Goal: Task Accomplishment & Management: Use online tool/utility

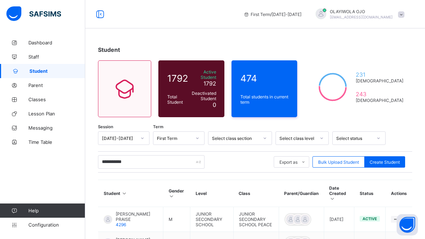
click at [128, 159] on input "**********" at bounding box center [151, 161] width 106 height 13
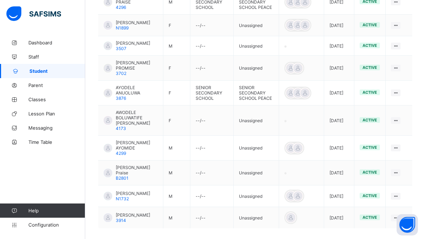
scroll to position [235, 0]
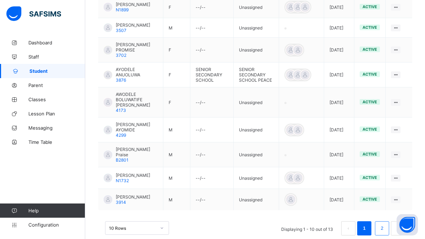
type input "**********"
click at [385, 224] on link "2" at bounding box center [381, 228] width 7 height 9
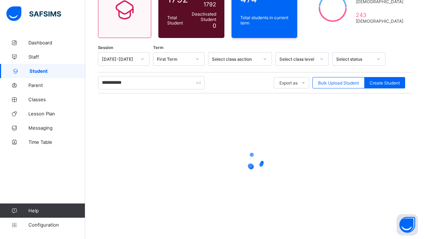
scroll to position [76, 0]
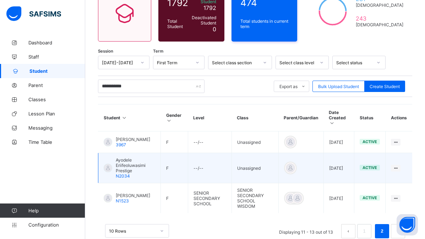
click at [366, 165] on div "active" at bounding box center [369, 168] width 20 height 6
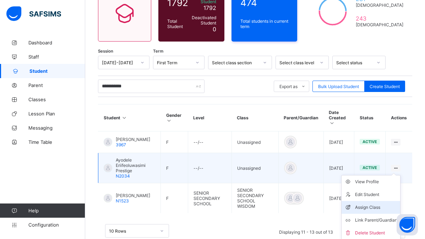
click at [376, 204] on div "Assign Class" at bounding box center [376, 207] width 42 height 7
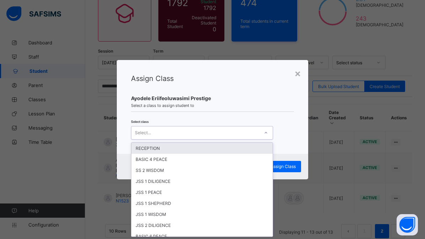
click at [143, 134] on div "Select..." at bounding box center [143, 132] width 16 height 13
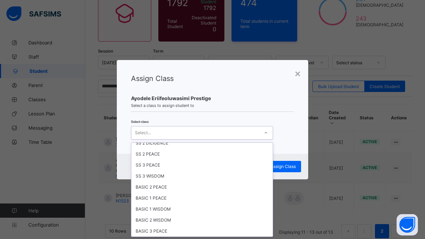
scroll to position [224, 0]
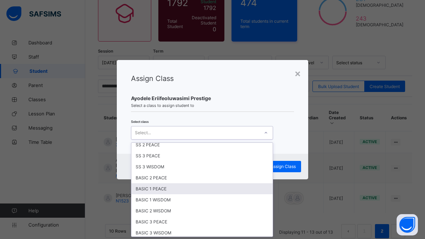
click at [160, 188] on div "BASIC 1 PEACE" at bounding box center [201, 188] width 141 height 11
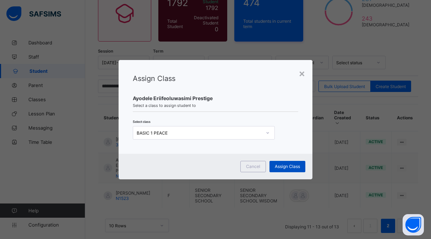
click at [283, 166] on span "Assign Class" at bounding box center [287, 166] width 25 height 5
